Goal: Information Seeking & Learning: Learn about a topic

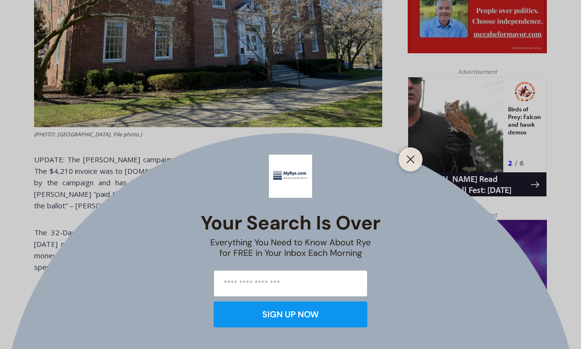
scroll to position [559, 0]
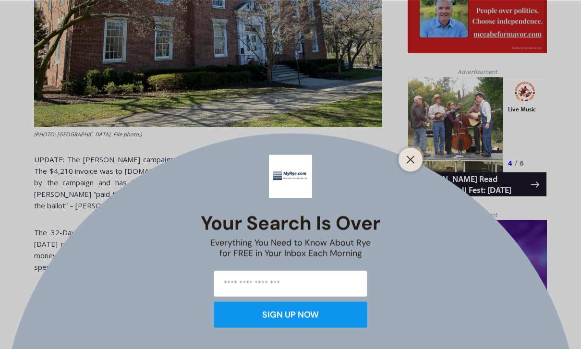
click at [418, 176] on div "Your Search is Over Everything You Need to Know About Rye for FREE in Your Inbo…" at bounding box center [290, 174] width 581 height 349
click at [405, 166] on button "Close" at bounding box center [410, 159] width 13 height 13
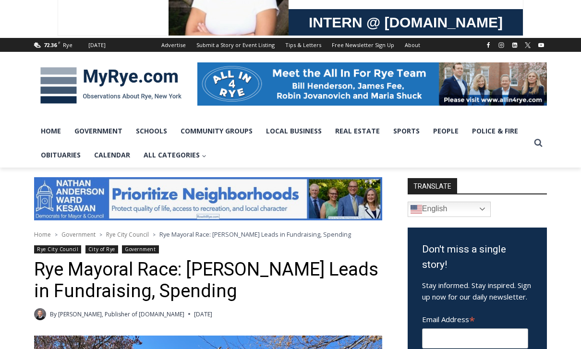
scroll to position [0, 0]
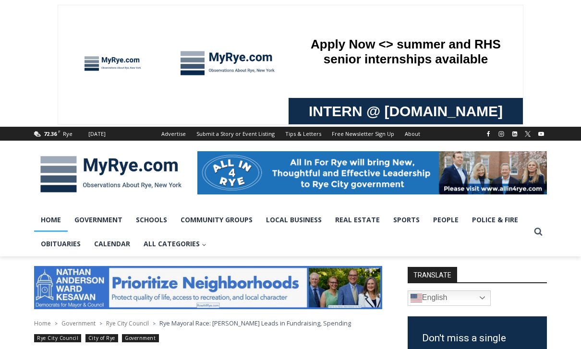
click at [42, 227] on link "Home" at bounding box center [51, 220] width 34 height 24
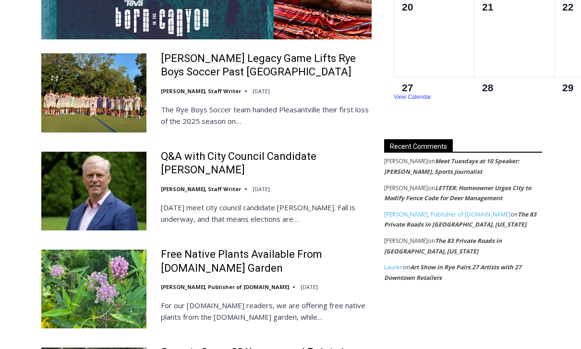
scroll to position [1823, 0]
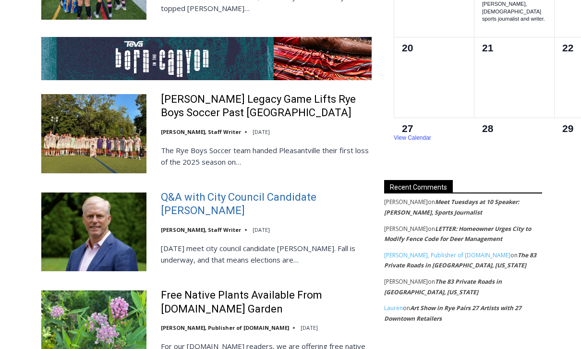
click at [176, 201] on link "Q&A with City Council Candidate [PERSON_NAME]" at bounding box center [266, 204] width 211 height 27
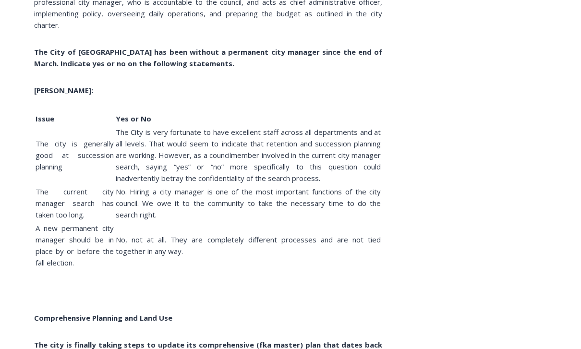
scroll to position [2747, 0]
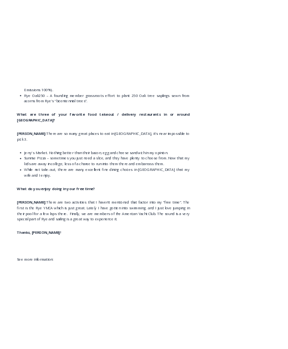
scroll to position [7506, 0]
